Goal: Information Seeking & Learning: Check status

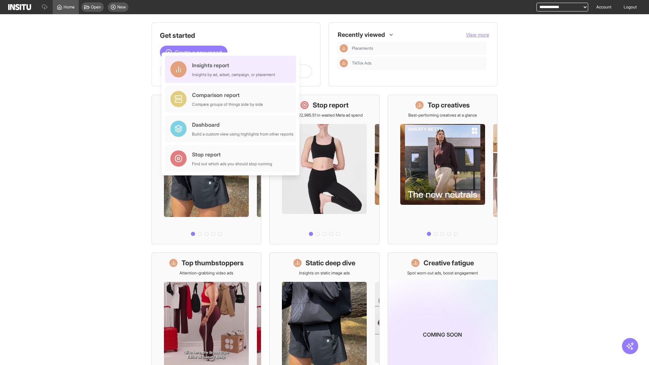
click at [232, 69] on div "Insights report Insights by ad, adset, campaign, or placement" at bounding box center [233, 69] width 83 height 16
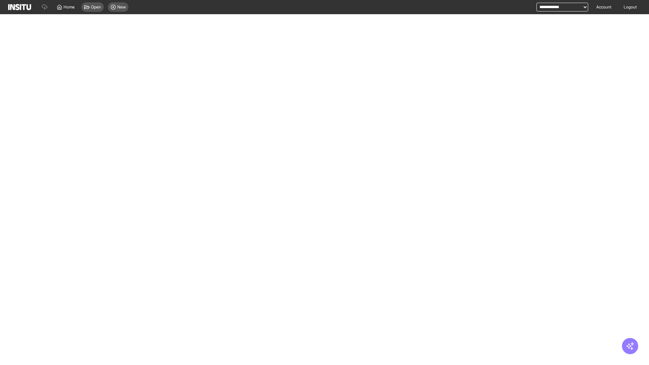
select select "**"
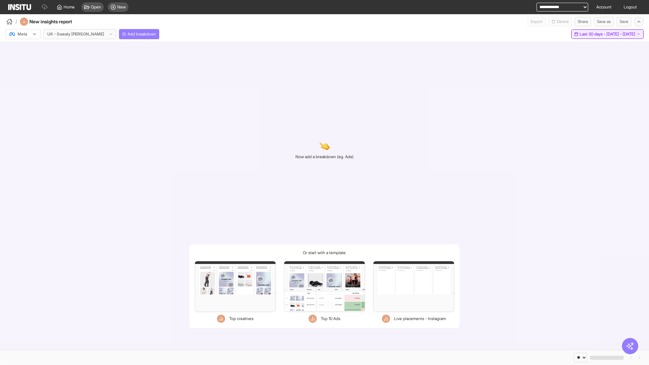
click at [592, 34] on span "Last 30 days - [DATE] - [DATE]" at bounding box center [607, 33] width 55 height 5
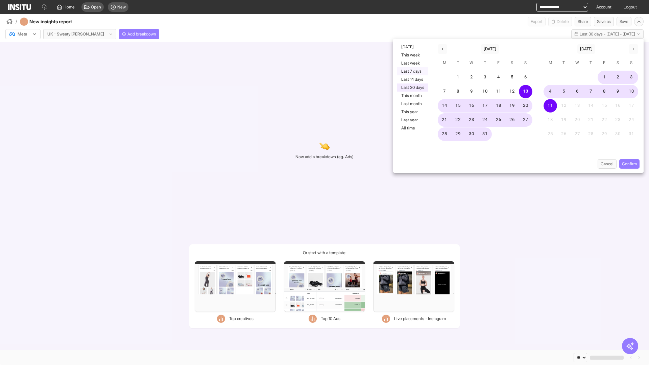
click at [412, 71] on button "Last 7 days" at bounding box center [412, 71] width 31 height 8
